Goal: Find specific page/section: Find specific page/section

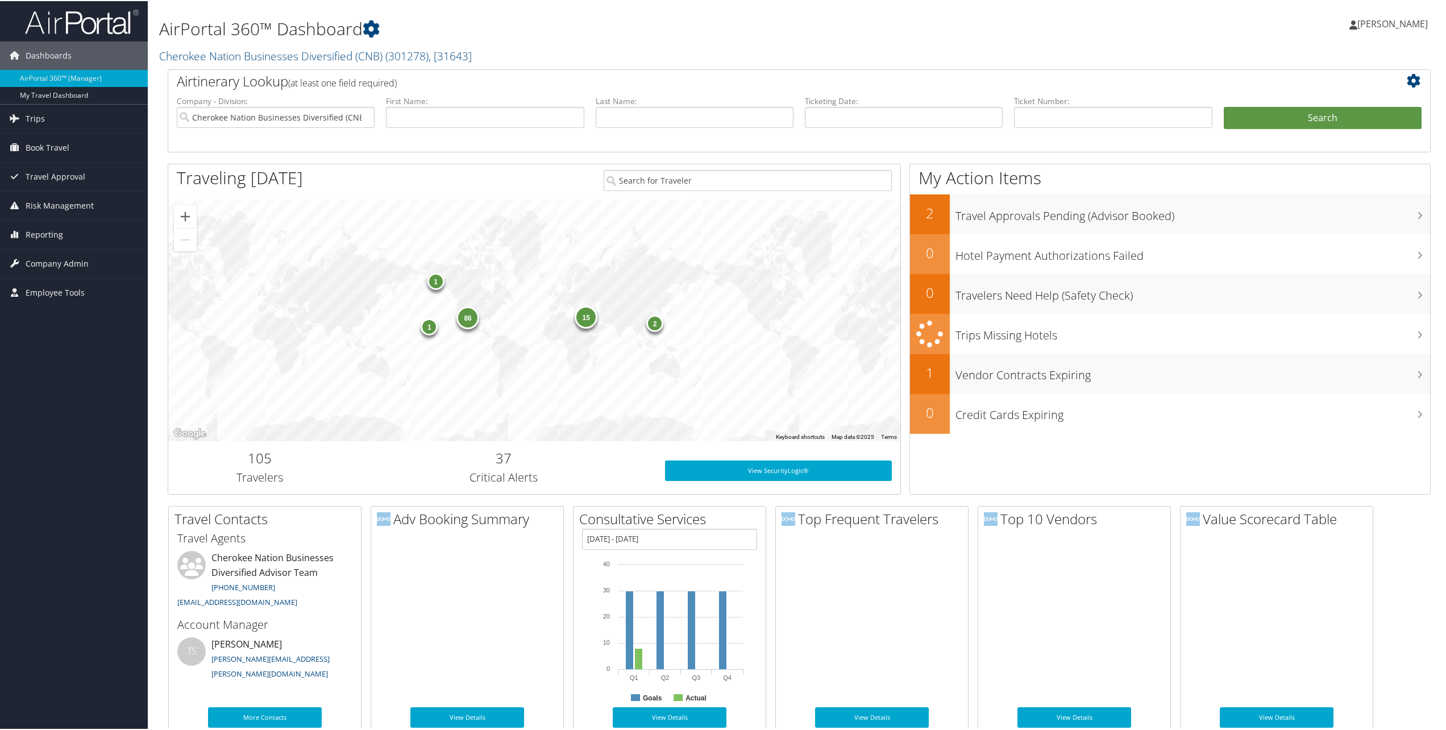
click at [424, 496] on div "Airtinerary Lookup (at least one field required) Company - Division: Cherokee N…" at bounding box center [799, 286] width 1280 height 436
